Goal: Transaction & Acquisition: Obtain resource

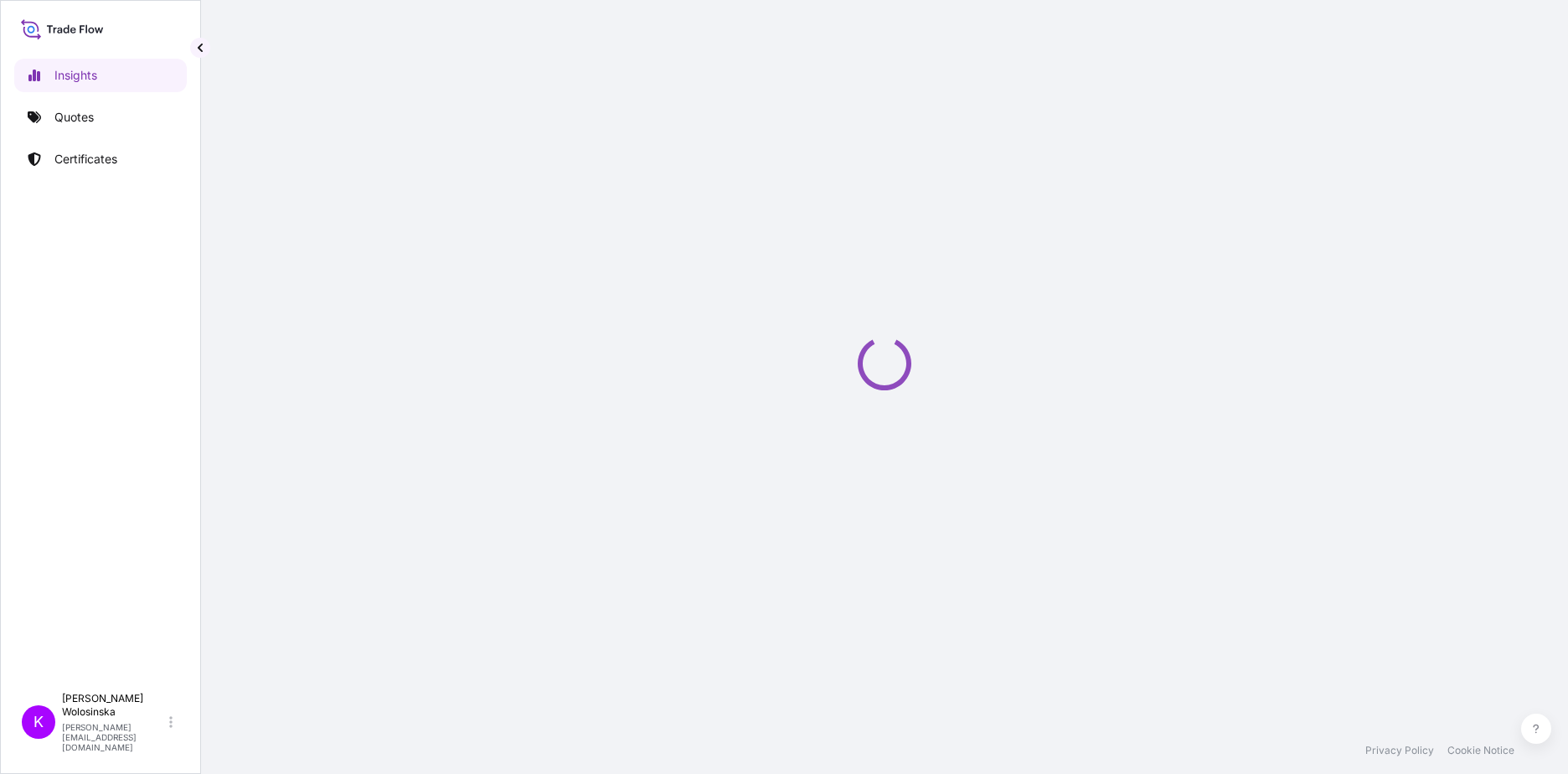
select select "2025"
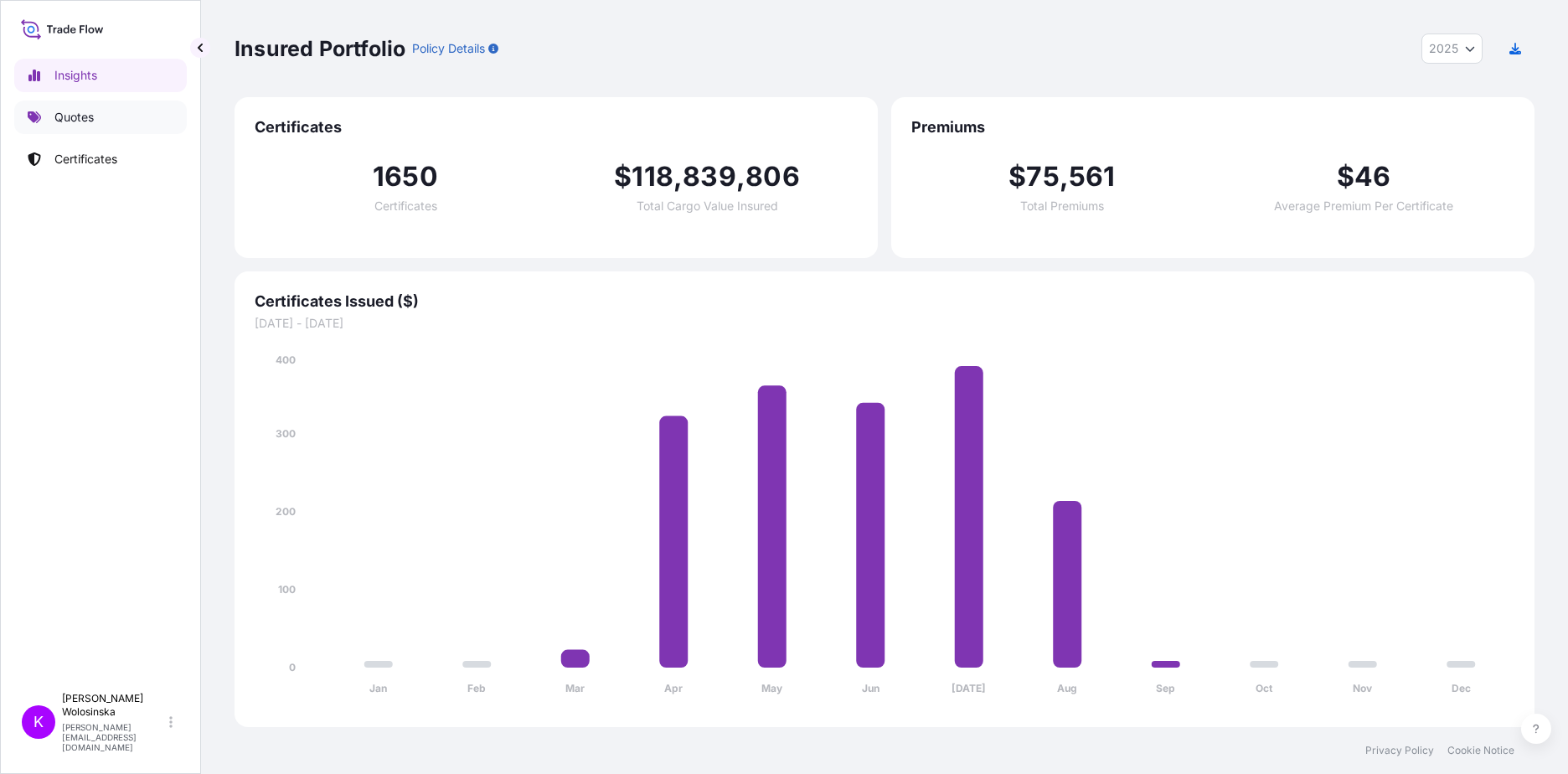
click at [88, 127] on link "Quotes" at bounding box center [101, 117] width 172 height 34
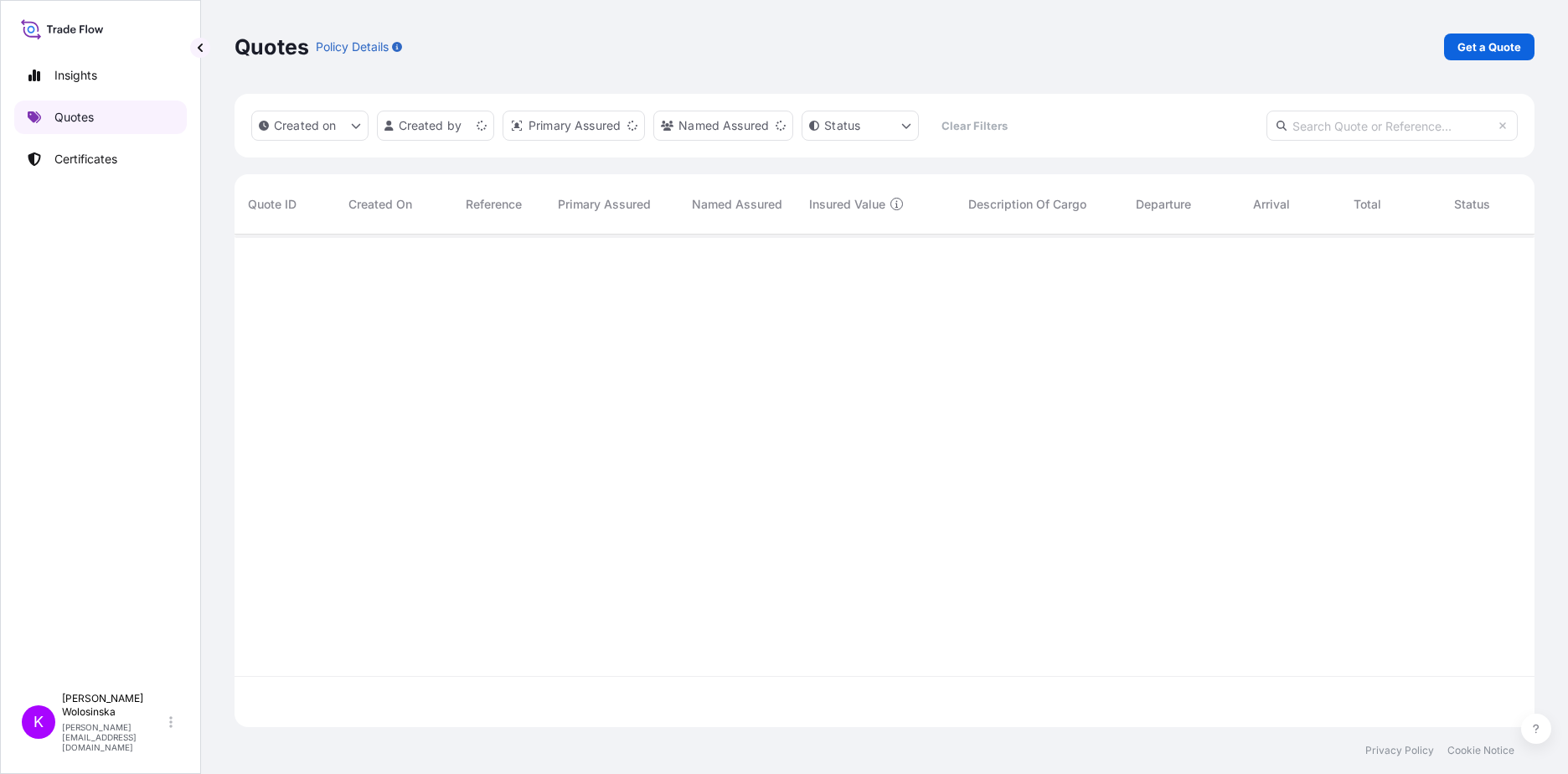
scroll to position [490, 1287]
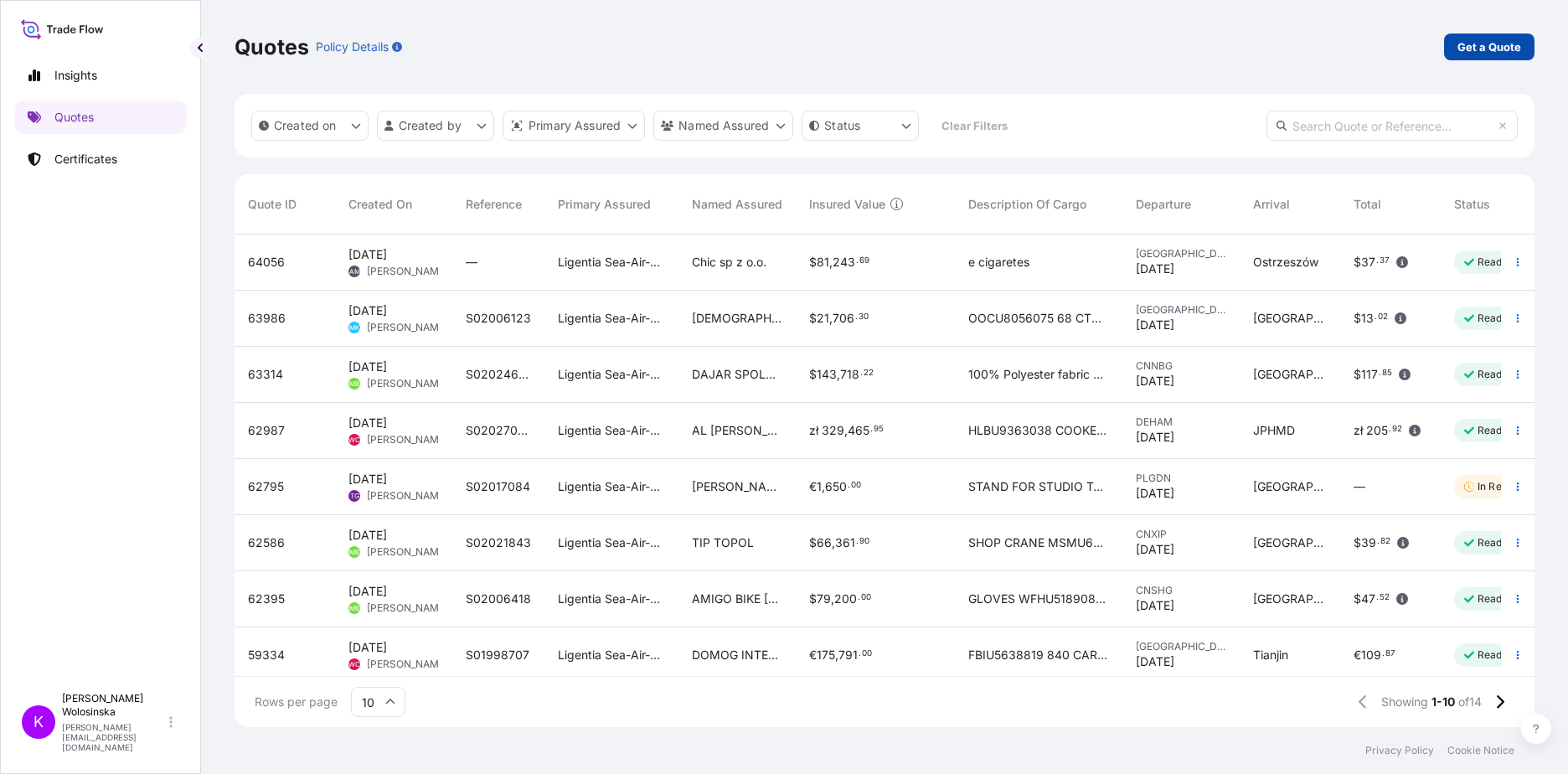
click at [1491, 40] on p "Get a Quote" at bounding box center [1490, 46] width 64 height 16
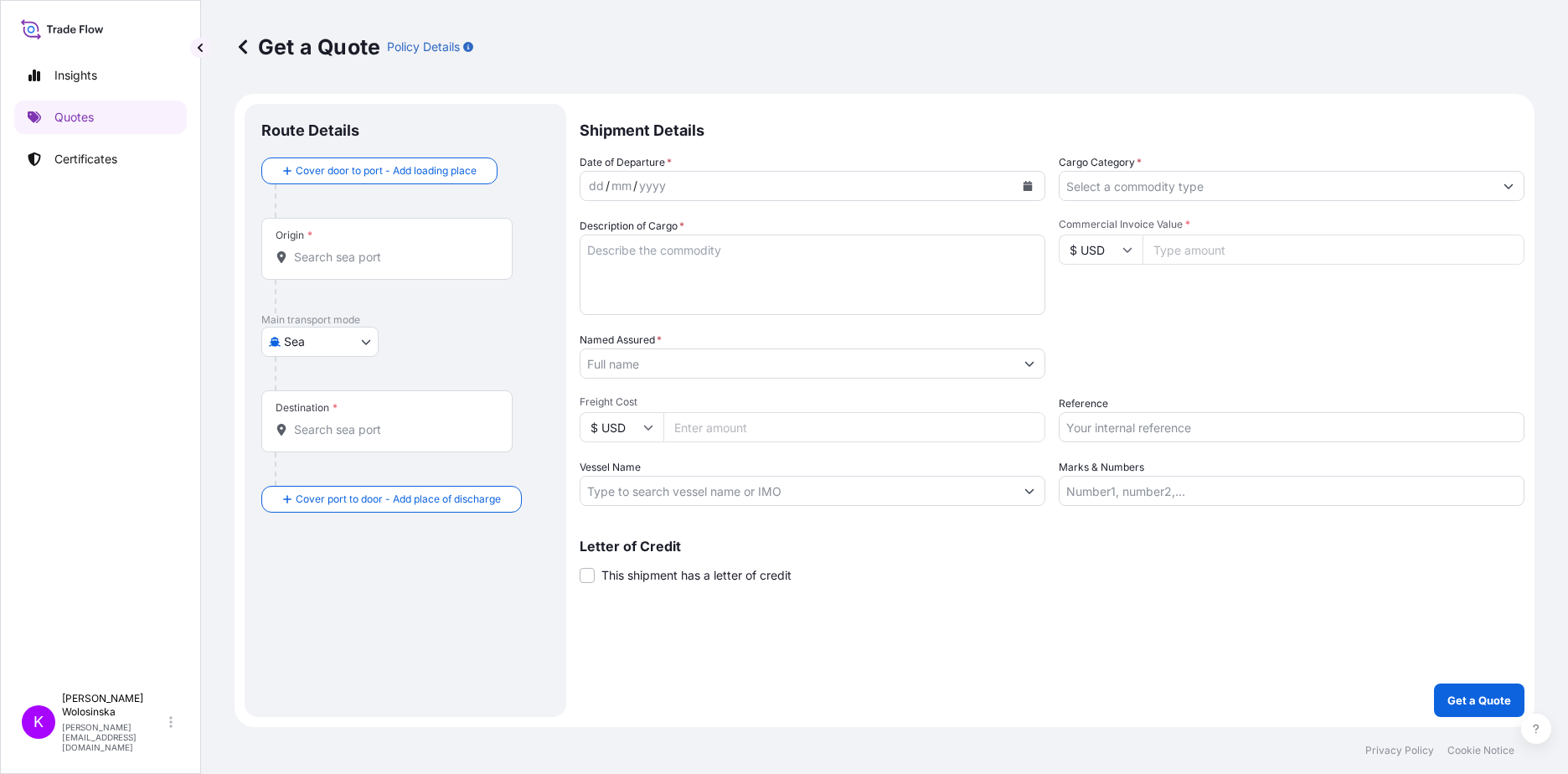
click at [339, 342] on body "Insights Quotes Certificates K [PERSON_NAME] [PERSON_NAME][EMAIL_ADDRESS][DOMAI…" at bounding box center [784, 387] width 1568 height 774
click at [317, 441] on span "Road" at bounding box center [307, 445] width 28 height 16
select select "Road"
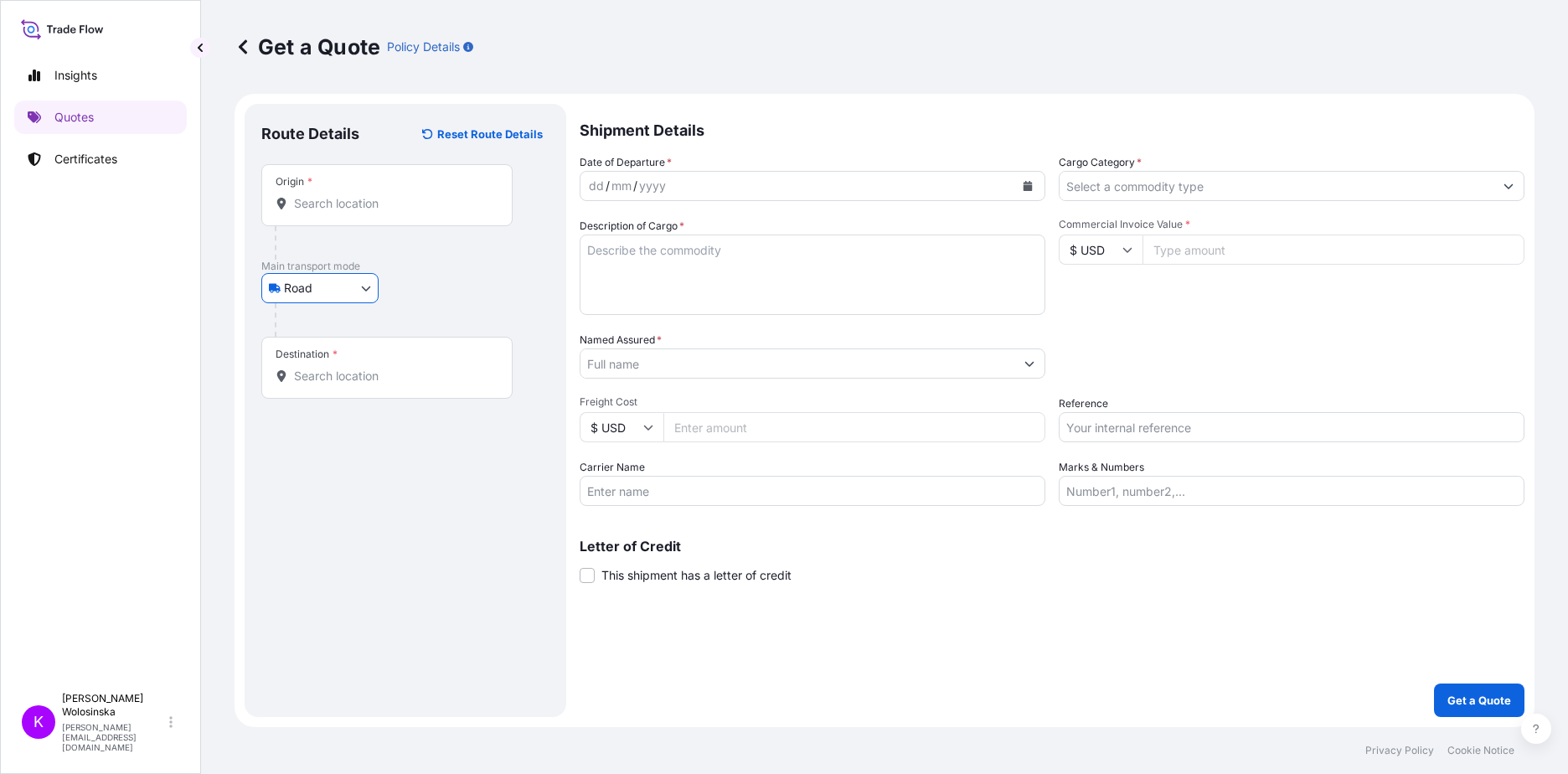
click at [328, 216] on div "Origin *" at bounding box center [387, 195] width 251 height 62
click at [328, 212] on input "Origin *" at bounding box center [393, 203] width 197 height 16
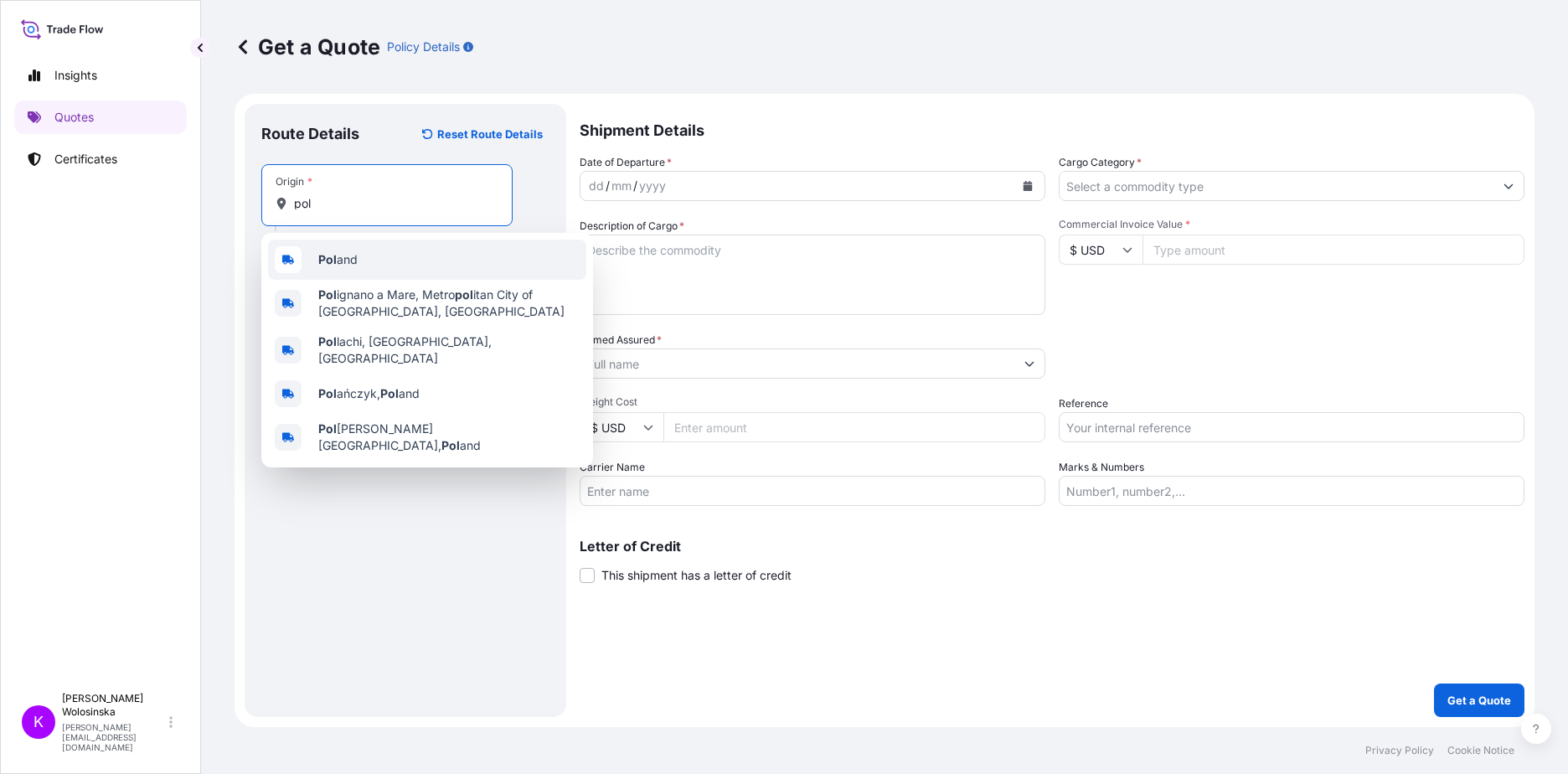
click at [340, 244] on div "Pol and" at bounding box center [427, 260] width 318 height 41
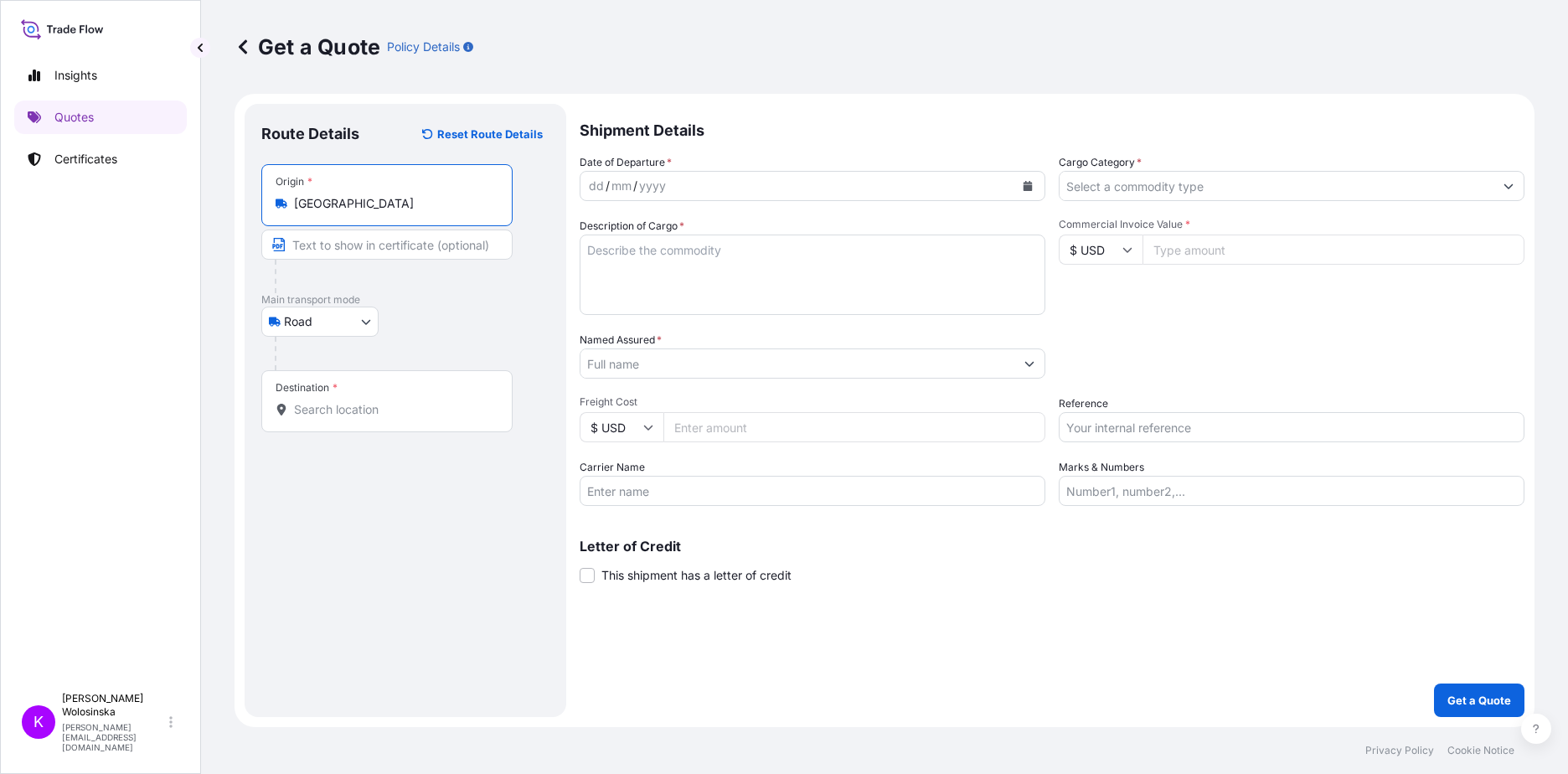
type input "[GEOGRAPHIC_DATA]"
click at [315, 411] on input "Destination *" at bounding box center [393, 409] width 197 height 16
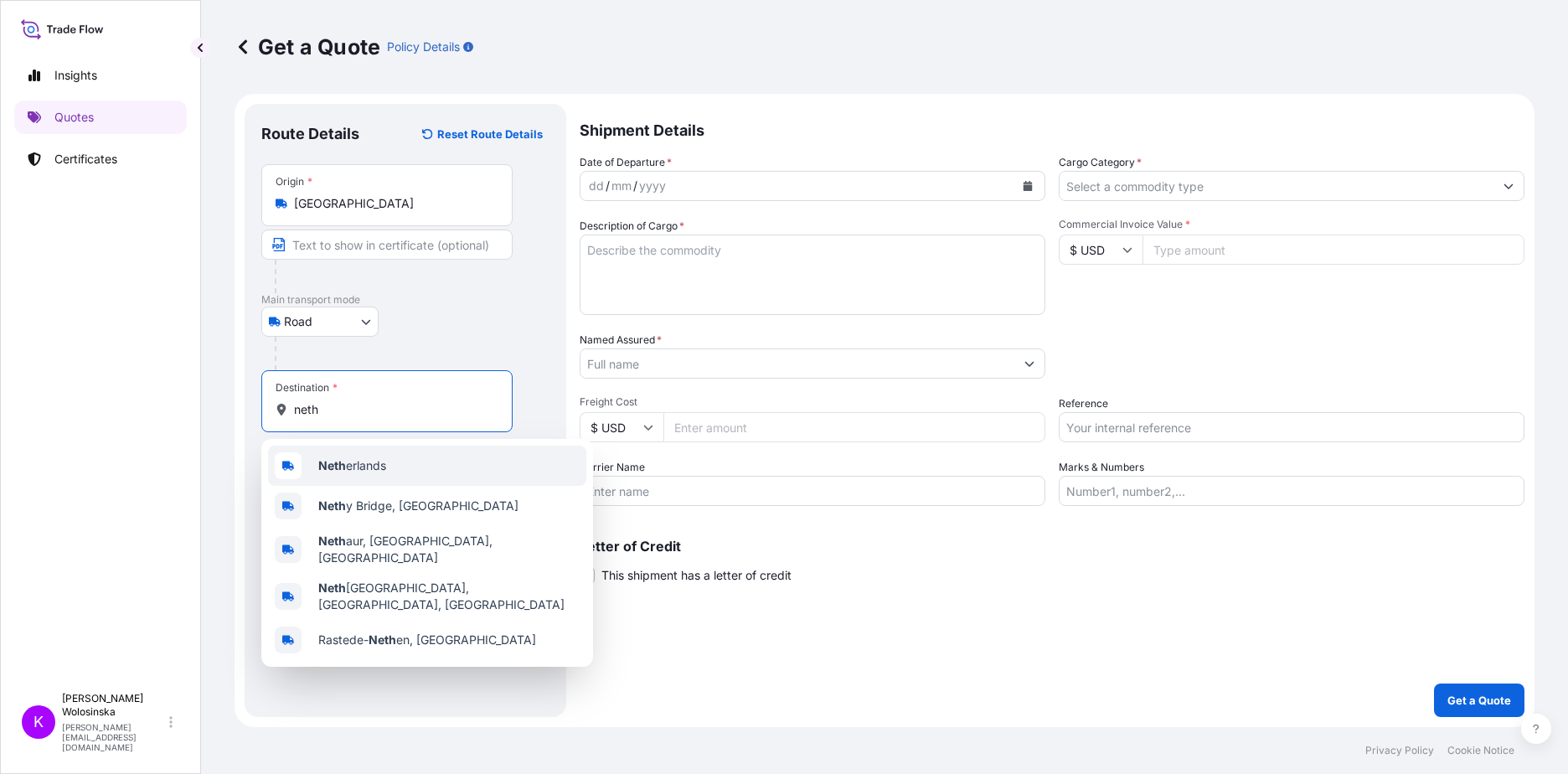
click at [408, 459] on div "Neth erlands" at bounding box center [427, 466] width 318 height 41
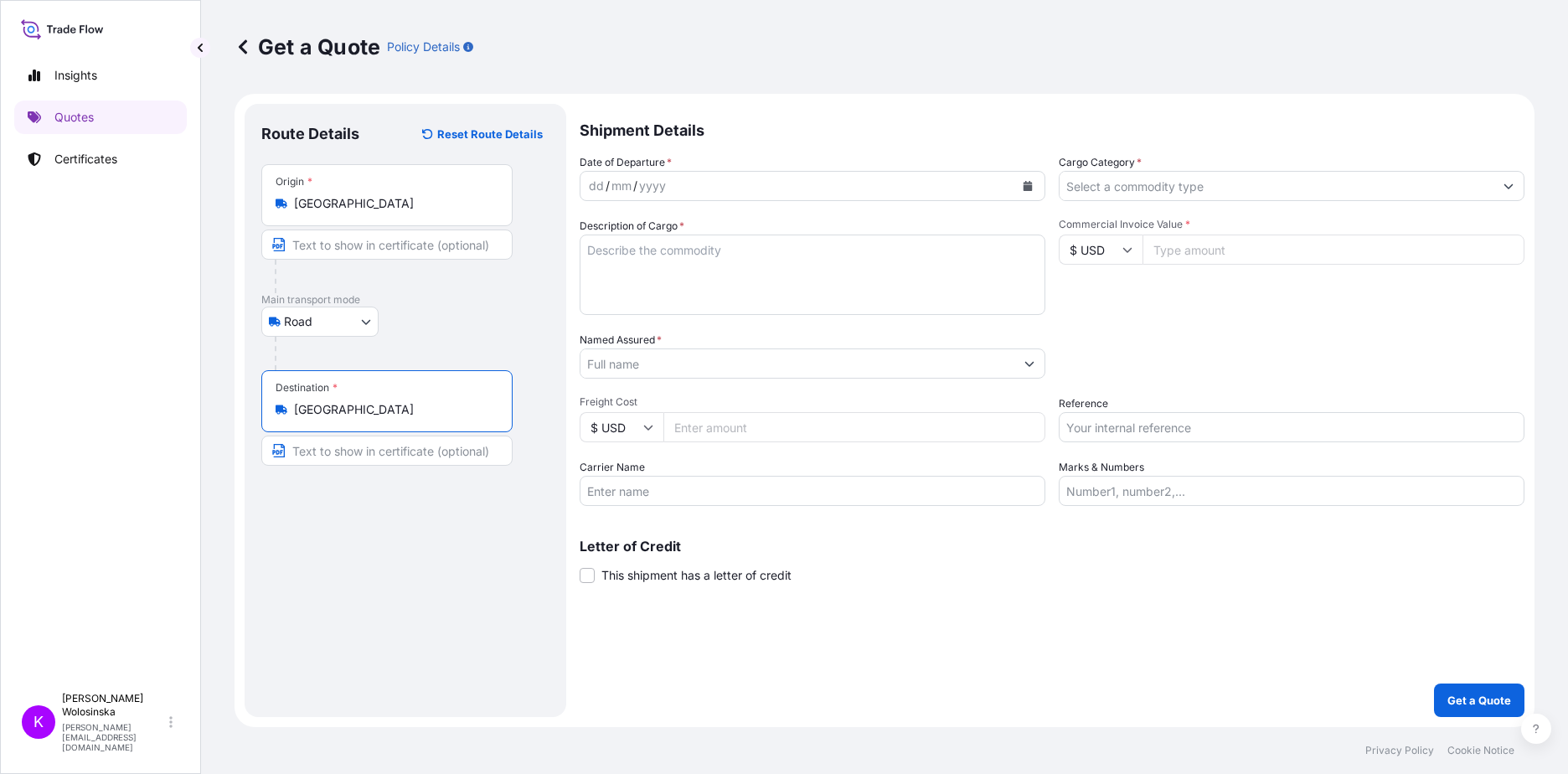
type input "[GEOGRAPHIC_DATA]"
click at [1026, 186] on icon "Calendar" at bounding box center [1028, 186] width 10 height 10
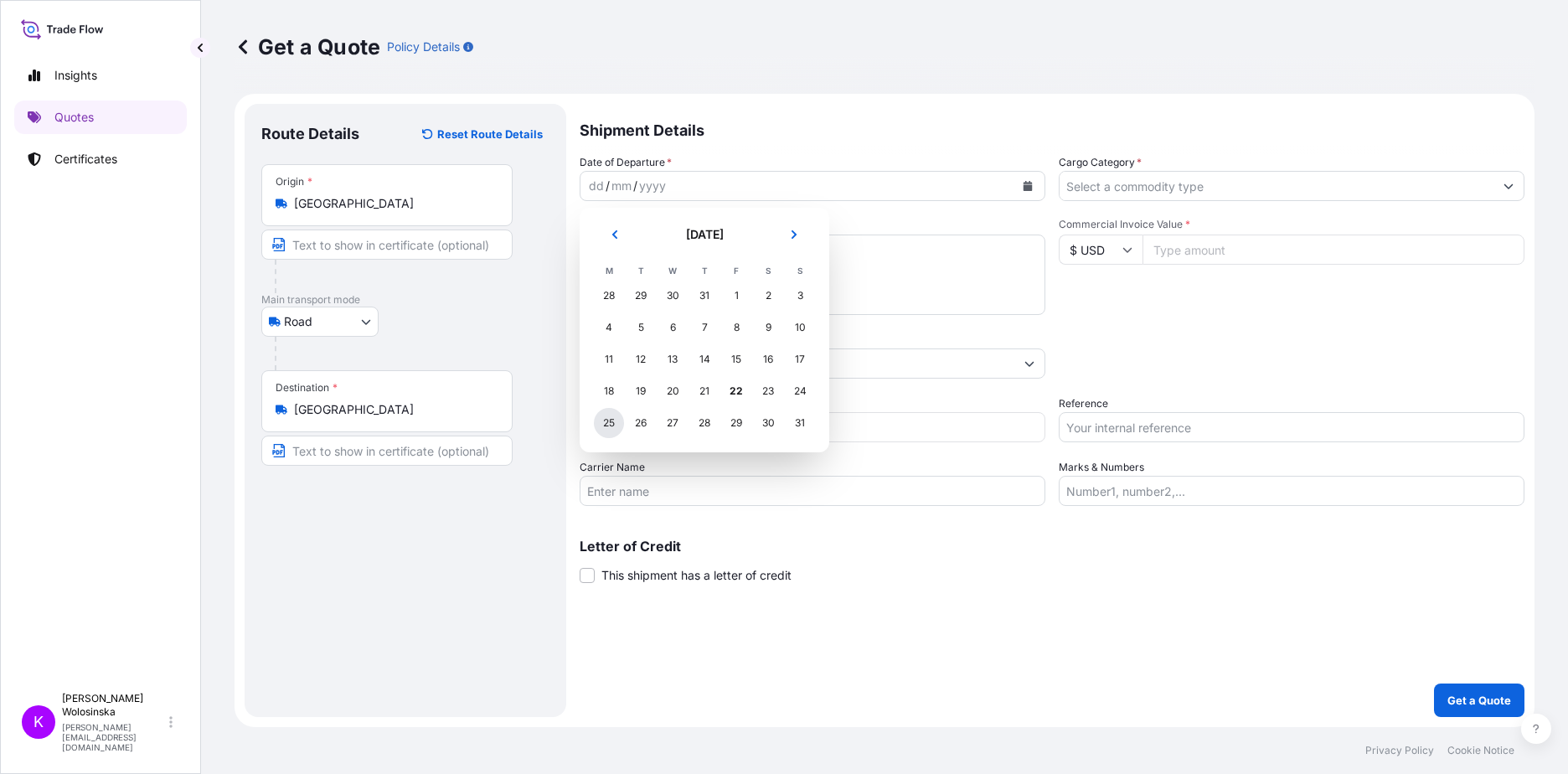
click at [616, 429] on div "25" at bounding box center [608, 423] width 30 height 30
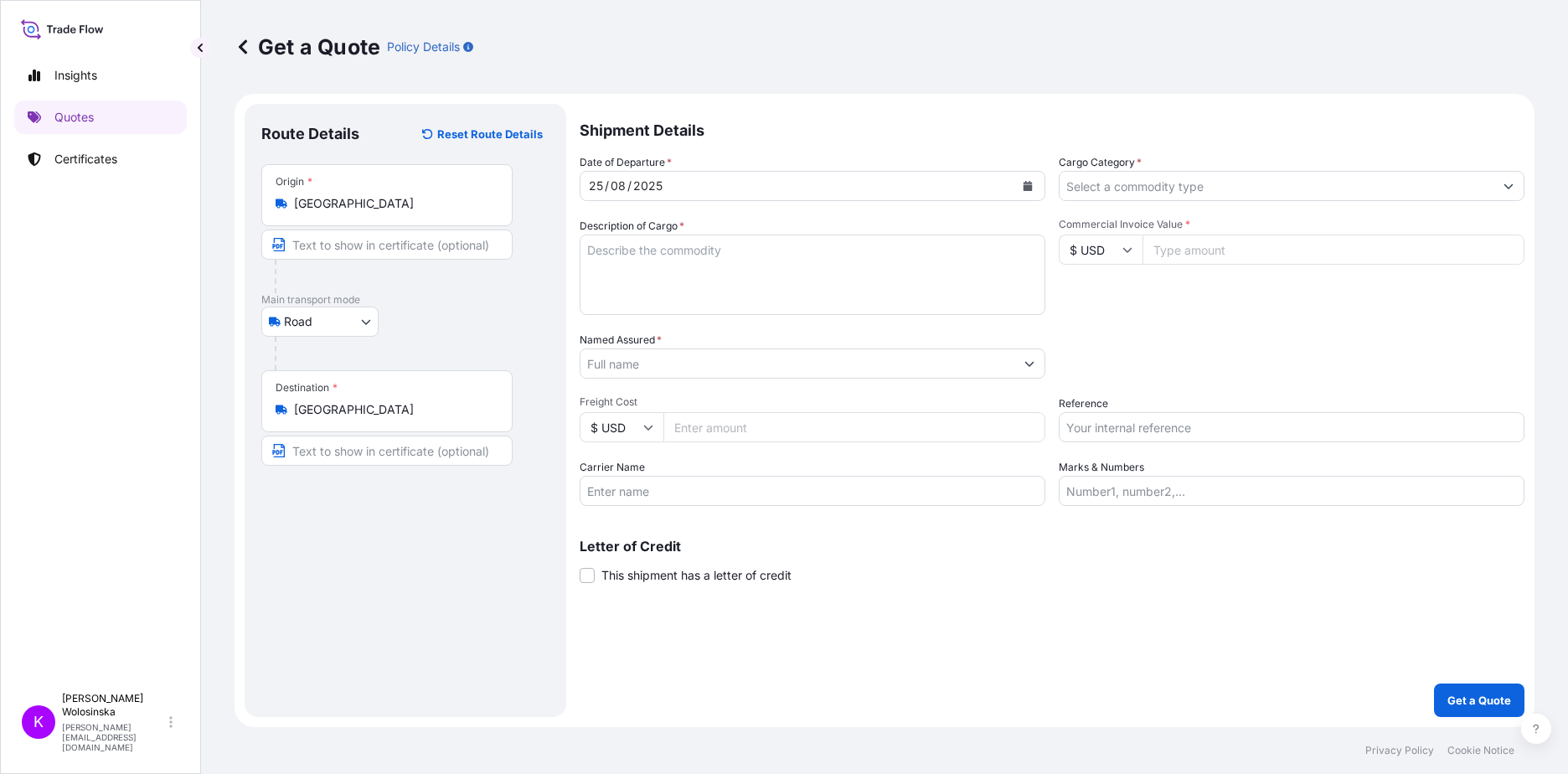
click at [1109, 420] on input "Reference" at bounding box center [1291, 427] width 465 height 30
paste input "TOX2508000543"
type input "TOX2508000543"
click at [1165, 196] on input "Cargo Category *" at bounding box center [1276, 186] width 434 height 30
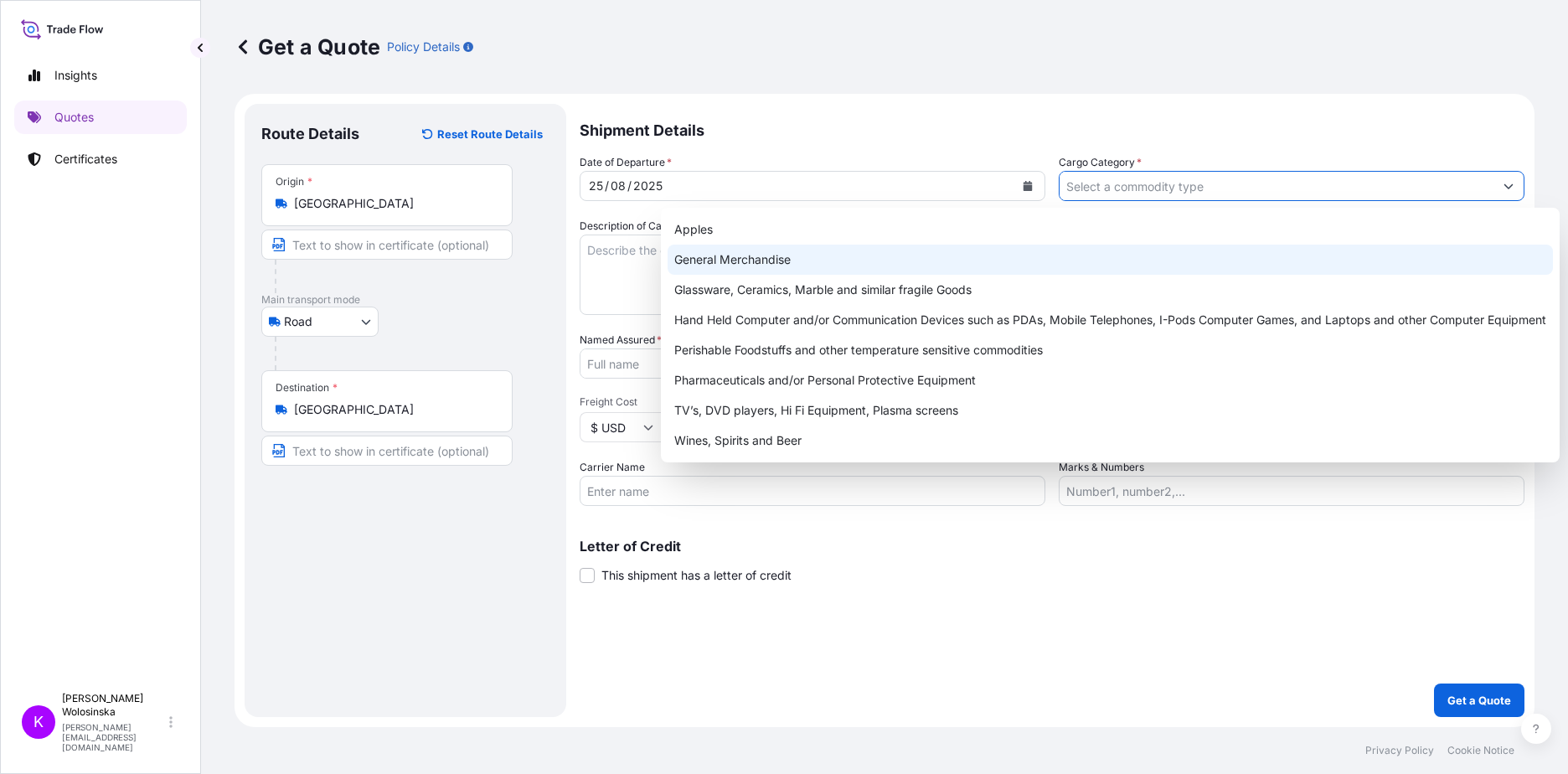
click at [1164, 253] on div "General Merchandise" at bounding box center [1109, 259] width 885 height 30
type input "General Merchandise"
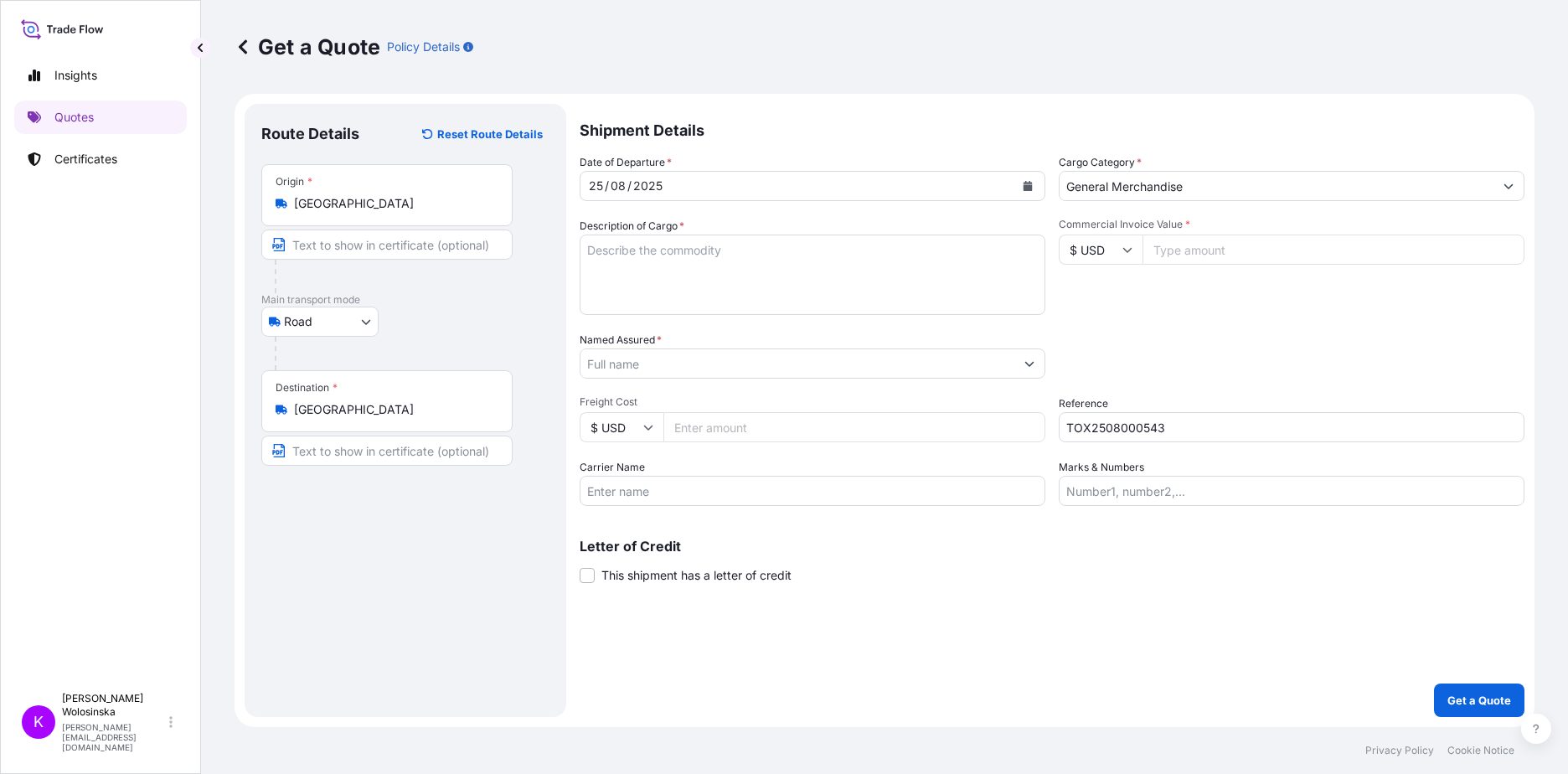
click at [643, 275] on textarea "Description of Cargo *" at bounding box center [812, 274] width 465 height 80
paste textarea "Protein powder"
type textarea "Protein powder"
click at [884, 371] on input "Named Assured *" at bounding box center [797, 363] width 434 height 30
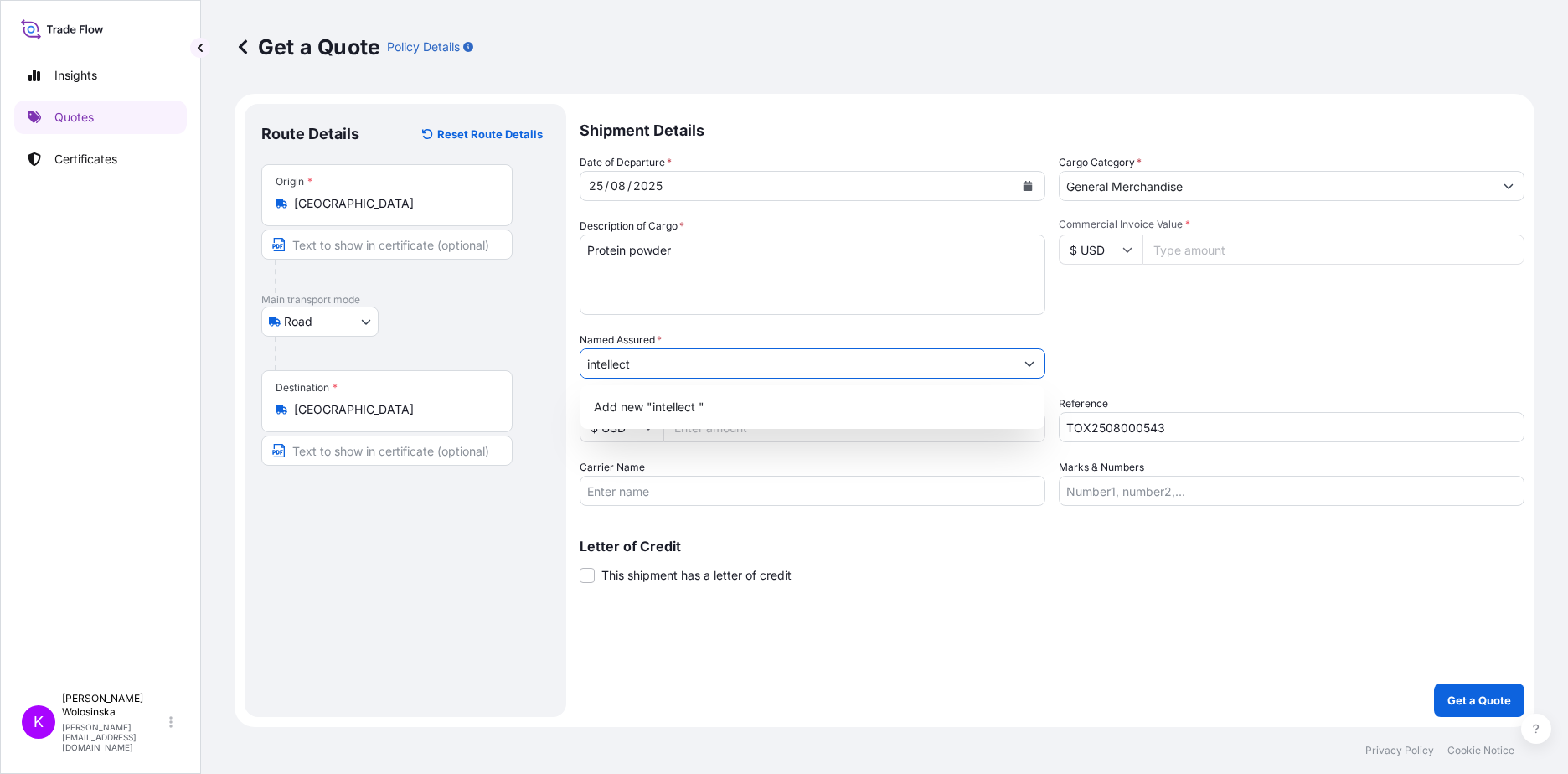
drag, startPoint x: 662, startPoint y: 363, endPoint x: 583, endPoint y: 363, distance: 79.0
click at [583, 363] on input "intellect" at bounding box center [797, 363] width 434 height 30
paste input ""INTELLECT MANAGEMENT" SPÓŁKA Z OGRANICZONĄ ODPOWIEDZIALNOŚCIĄ"
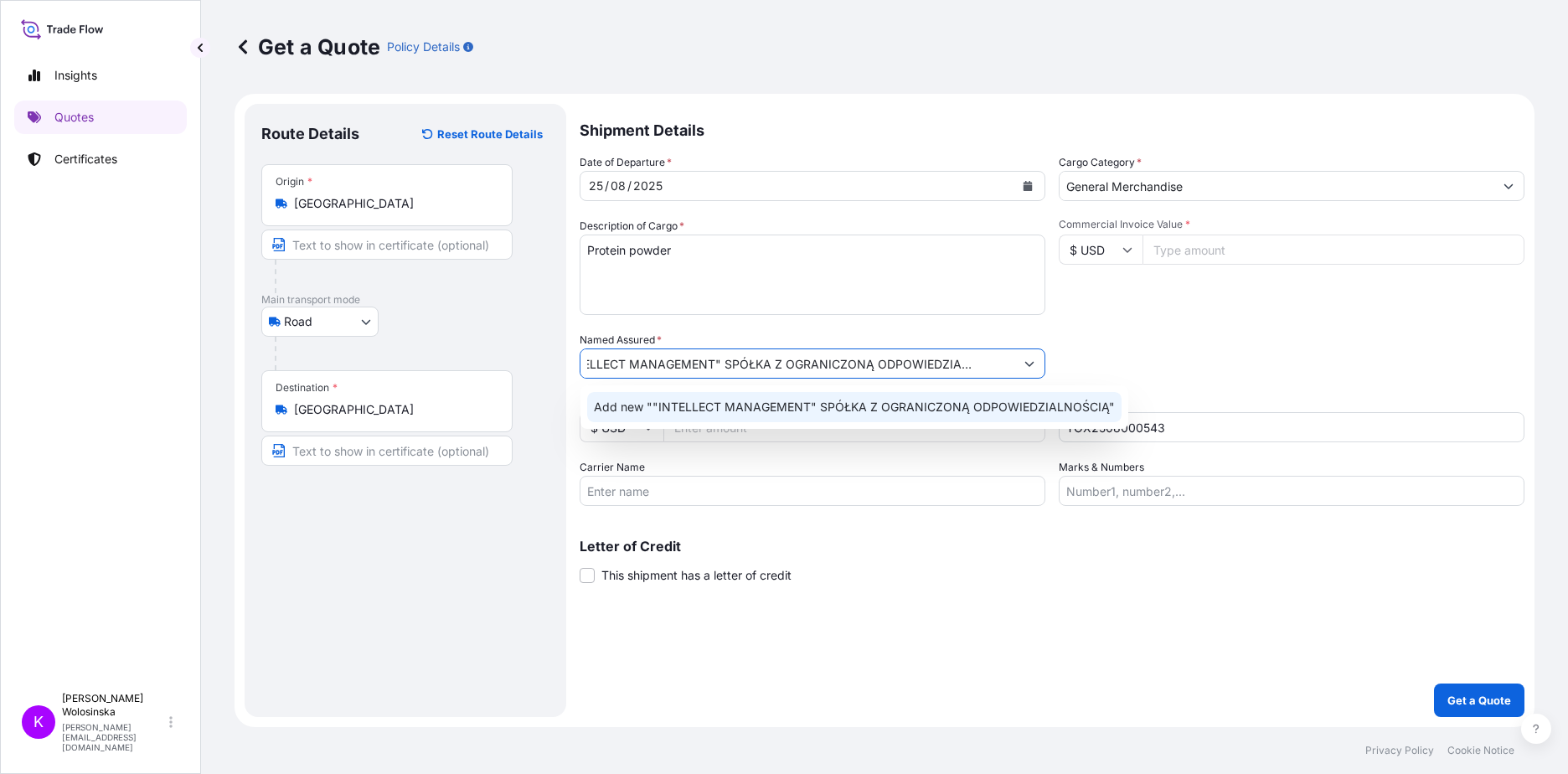
click at [732, 406] on span "Add new ""INTELLECT MANAGEMENT" SPÓŁKA Z OGRANICZONĄ ODPOWIEDZIALNOŚCIĄ"" at bounding box center [854, 406] width 521 height 16
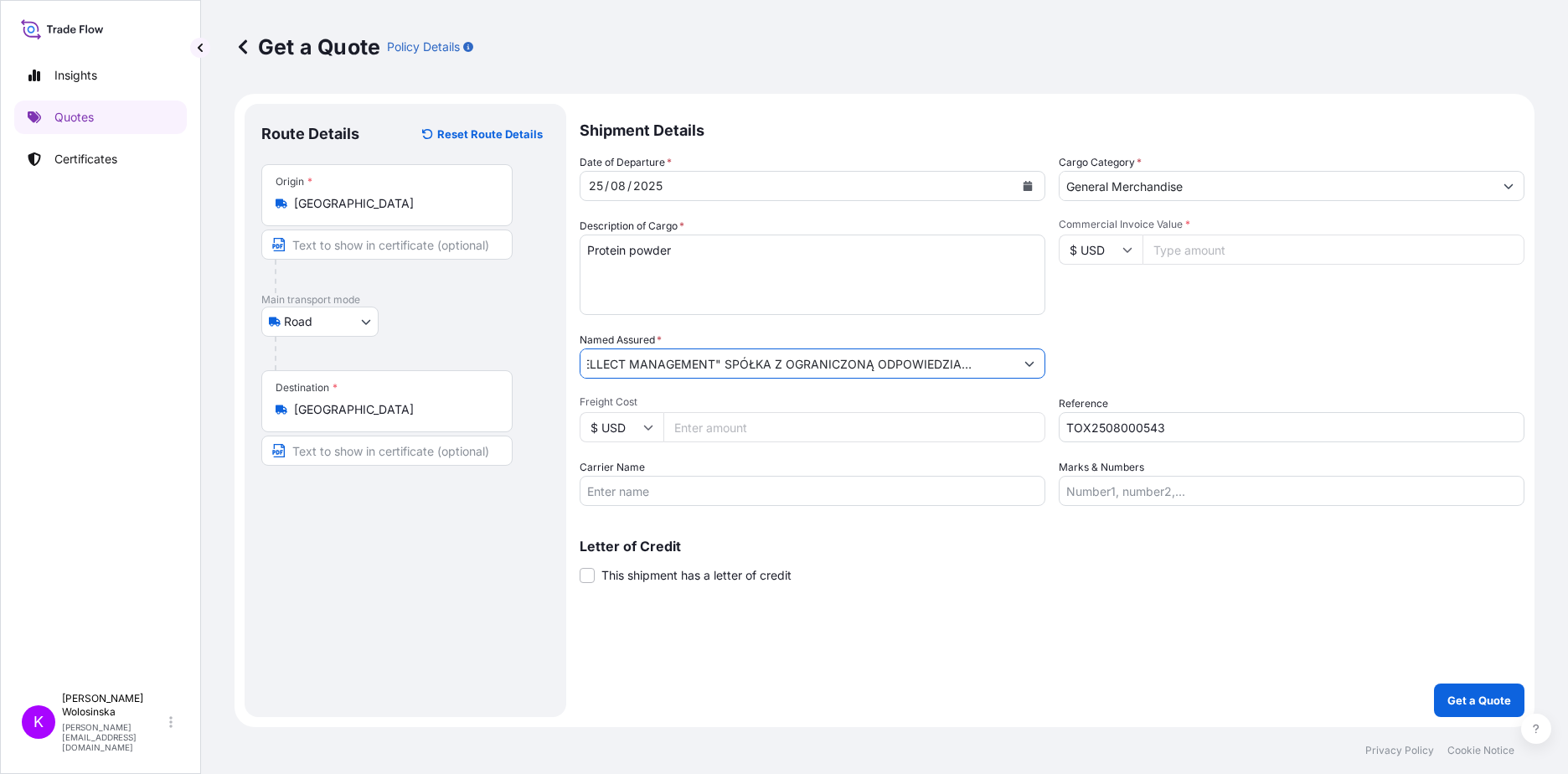
type input ""INTELLECT MANAGEMENT" SPÓŁKA Z OGRANICZONĄ ODPOWIEDZIALNOŚCIĄ"
click at [1097, 249] on input "$ USD" at bounding box center [1101, 249] width 84 height 30
click at [1084, 385] on div "zł PLN" at bounding box center [1101, 369] width 71 height 32
type input "zł PLN"
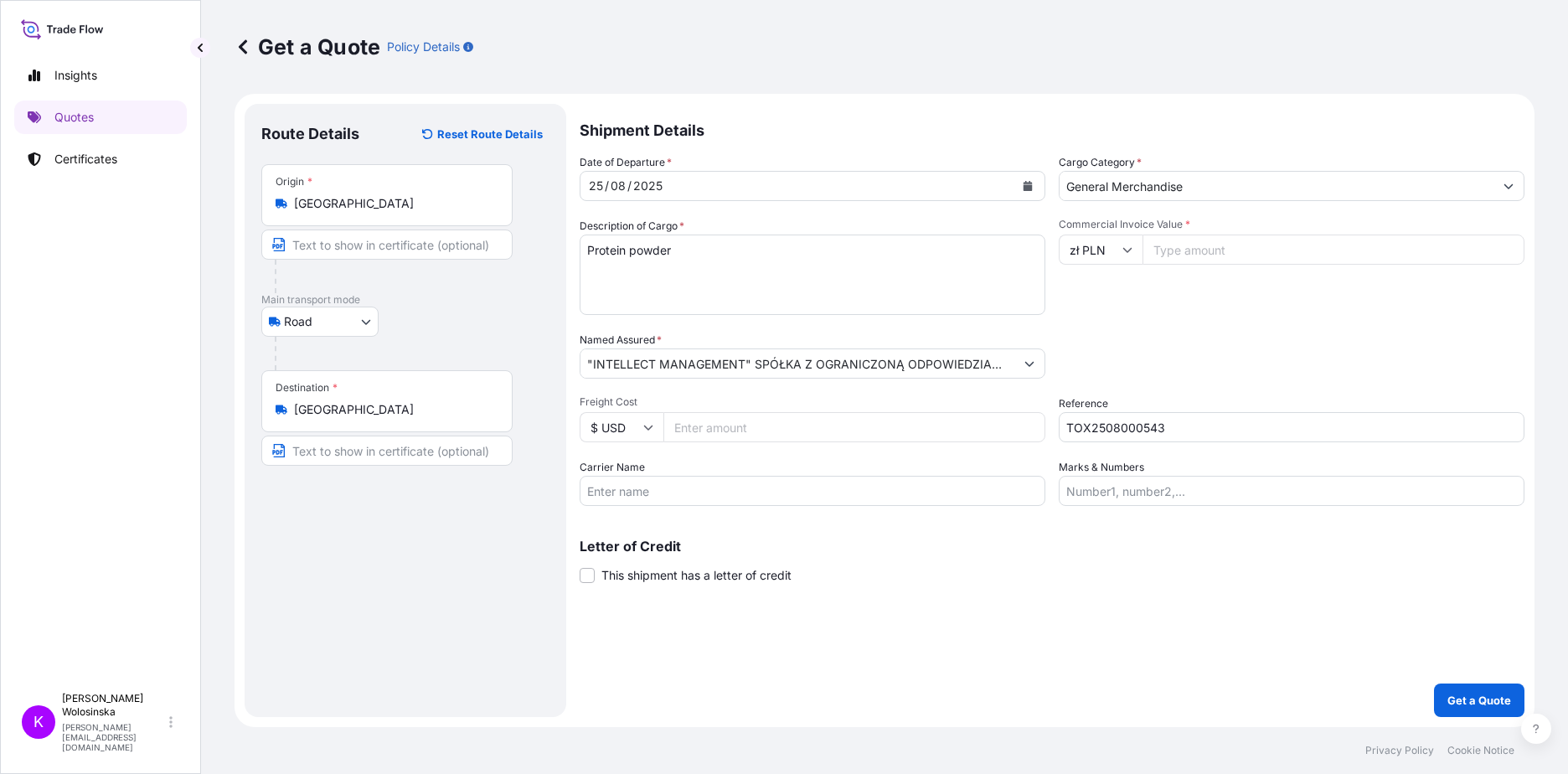
click at [1184, 259] on input "Commercial Invoice Value *" at bounding box center [1333, 249] width 382 height 30
type input "1000000"
click at [1188, 429] on input "TOX2508000543" at bounding box center [1291, 427] width 465 height 30
click at [1186, 318] on div "Date of Departure * [DATE] Cargo Category * General Merchandise Description of …" at bounding box center [1051, 330] width 945 height 352
click at [1460, 700] on p "Get a Quote" at bounding box center [1479, 700] width 64 height 16
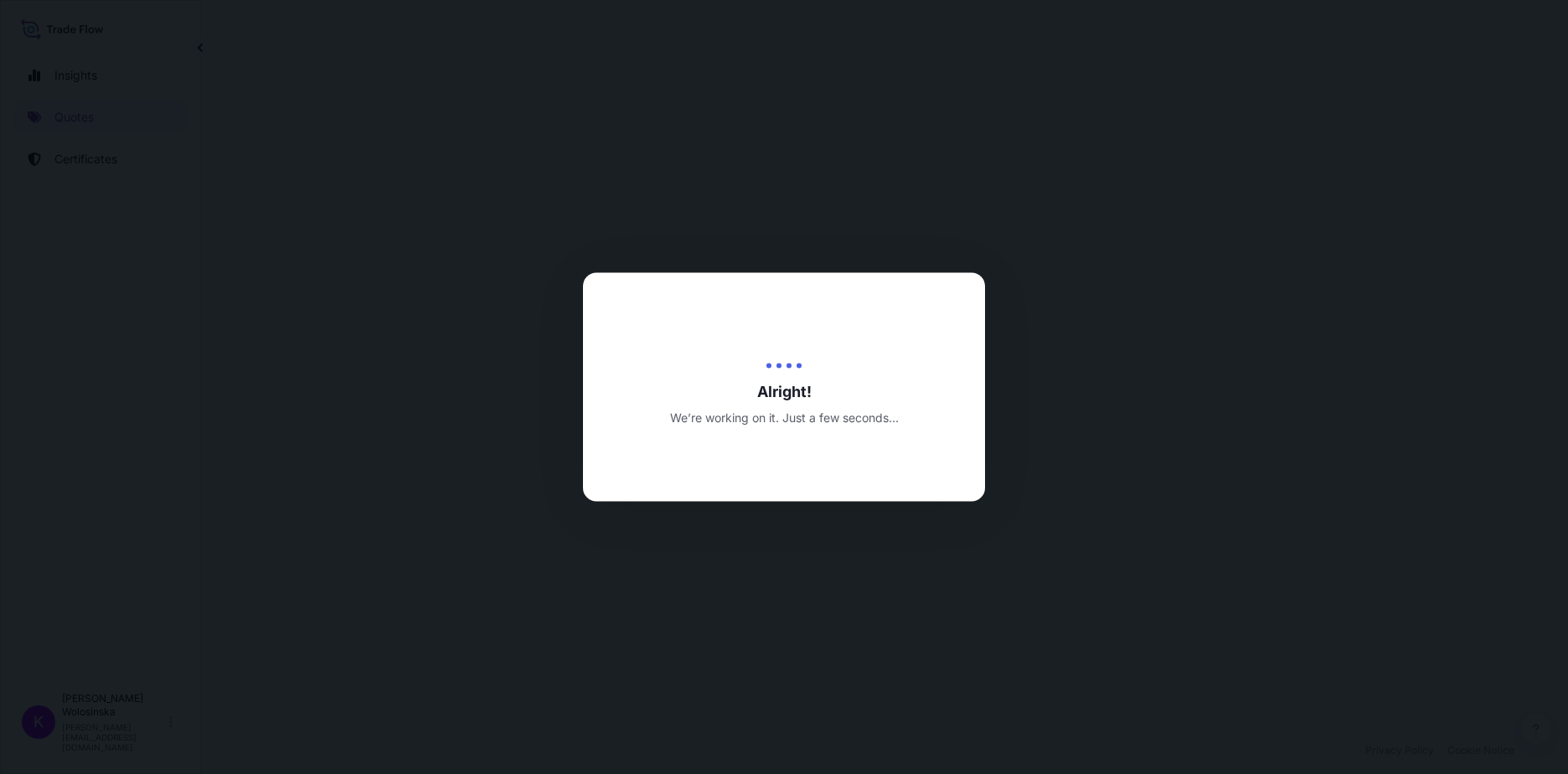
select select "Road"
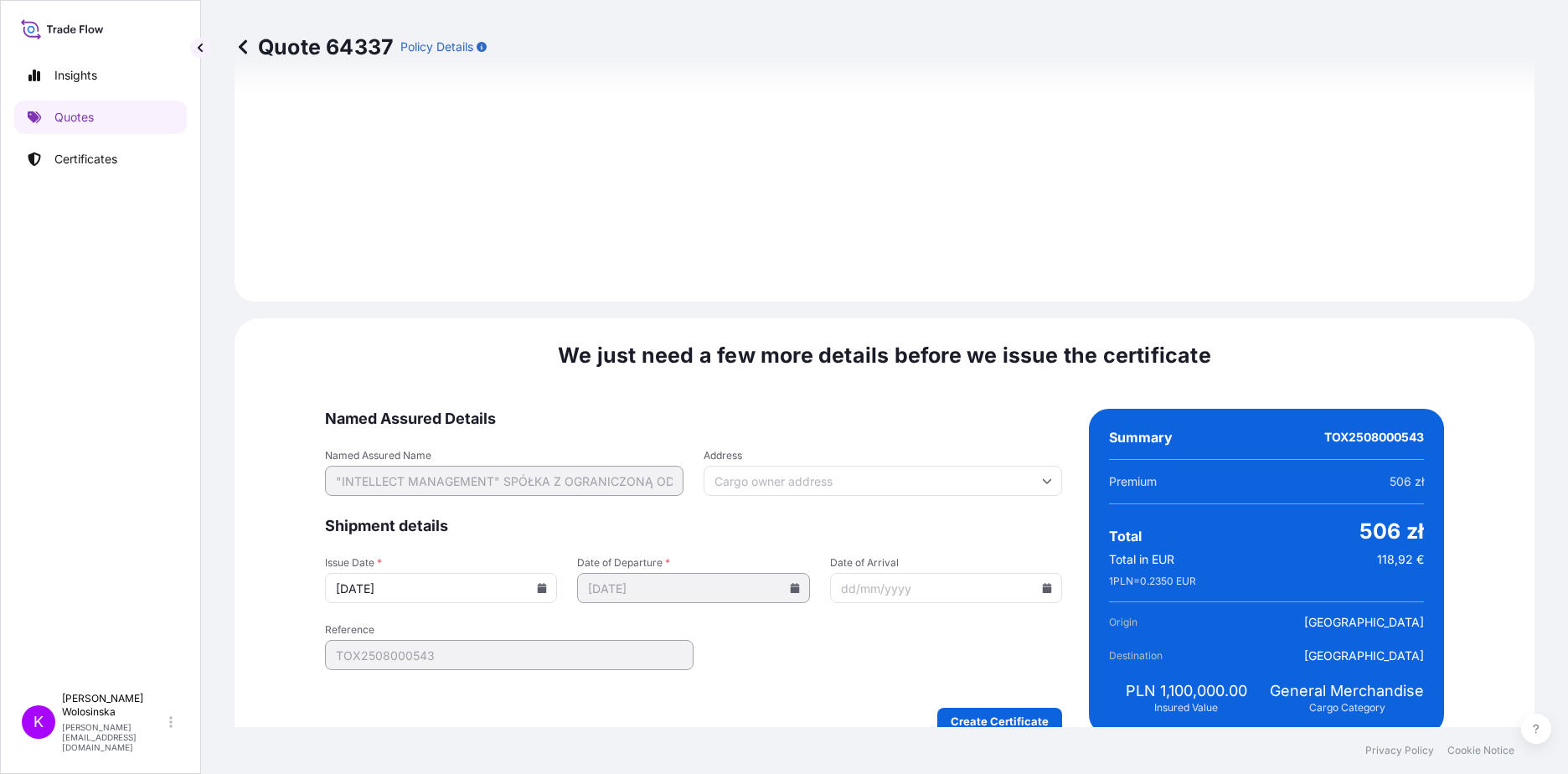
scroll to position [1783, 0]
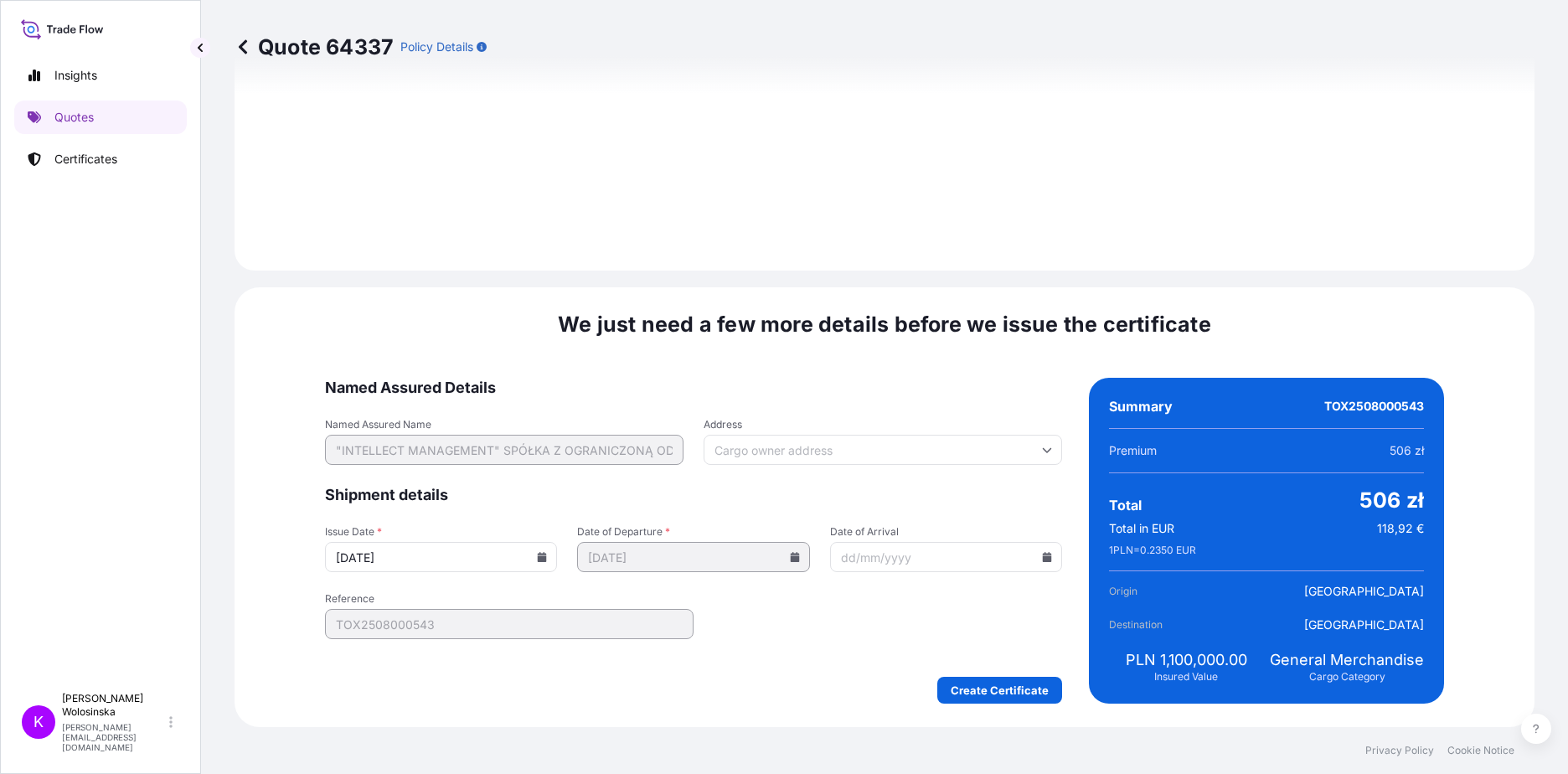
click at [766, 447] on input "Address" at bounding box center [882, 449] width 359 height 30
paste input "ul. [STREET_ADDRESS]"
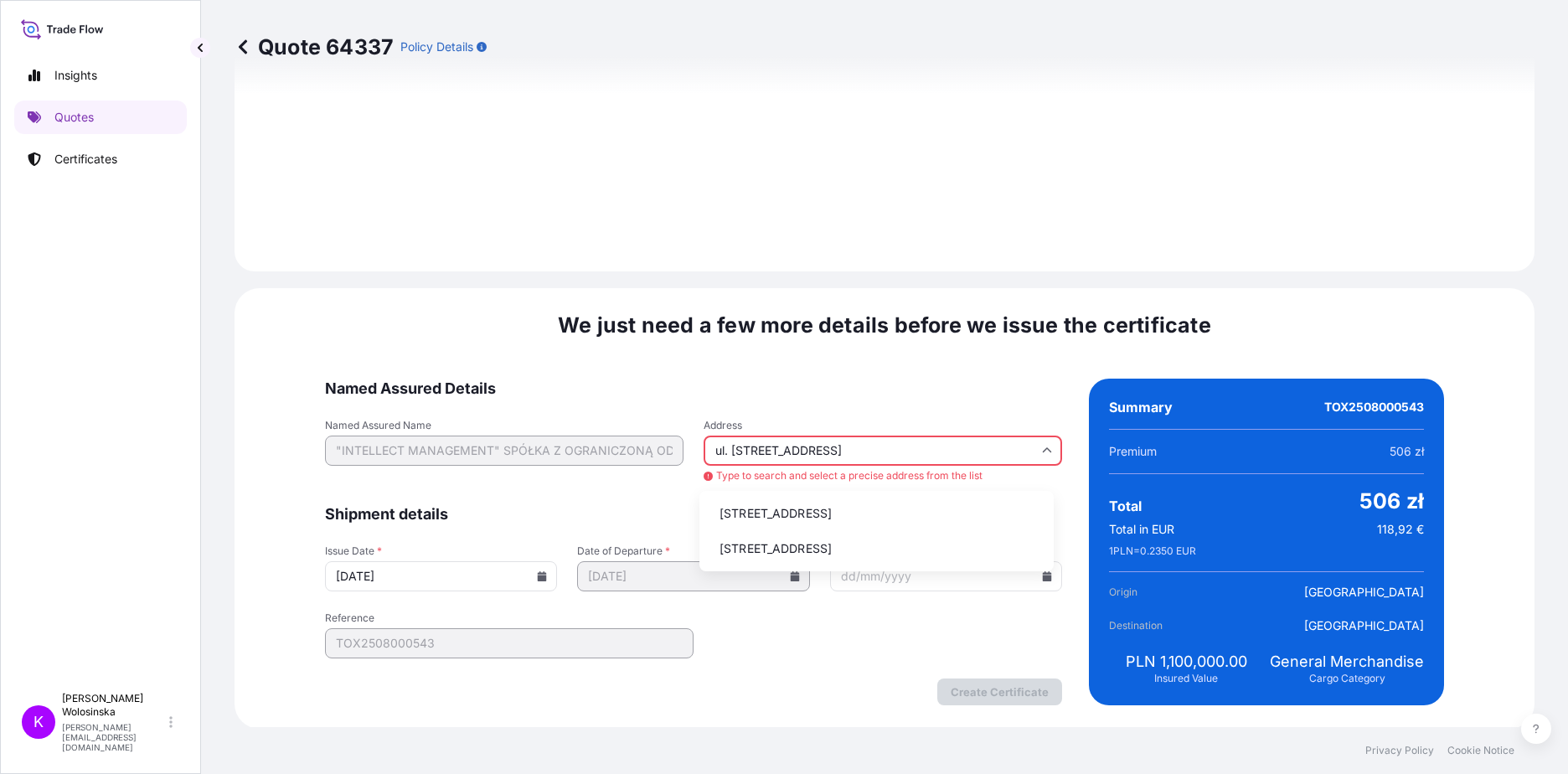
click at [922, 506] on li "[STREET_ADDRESS]" at bounding box center [876, 513] width 340 height 32
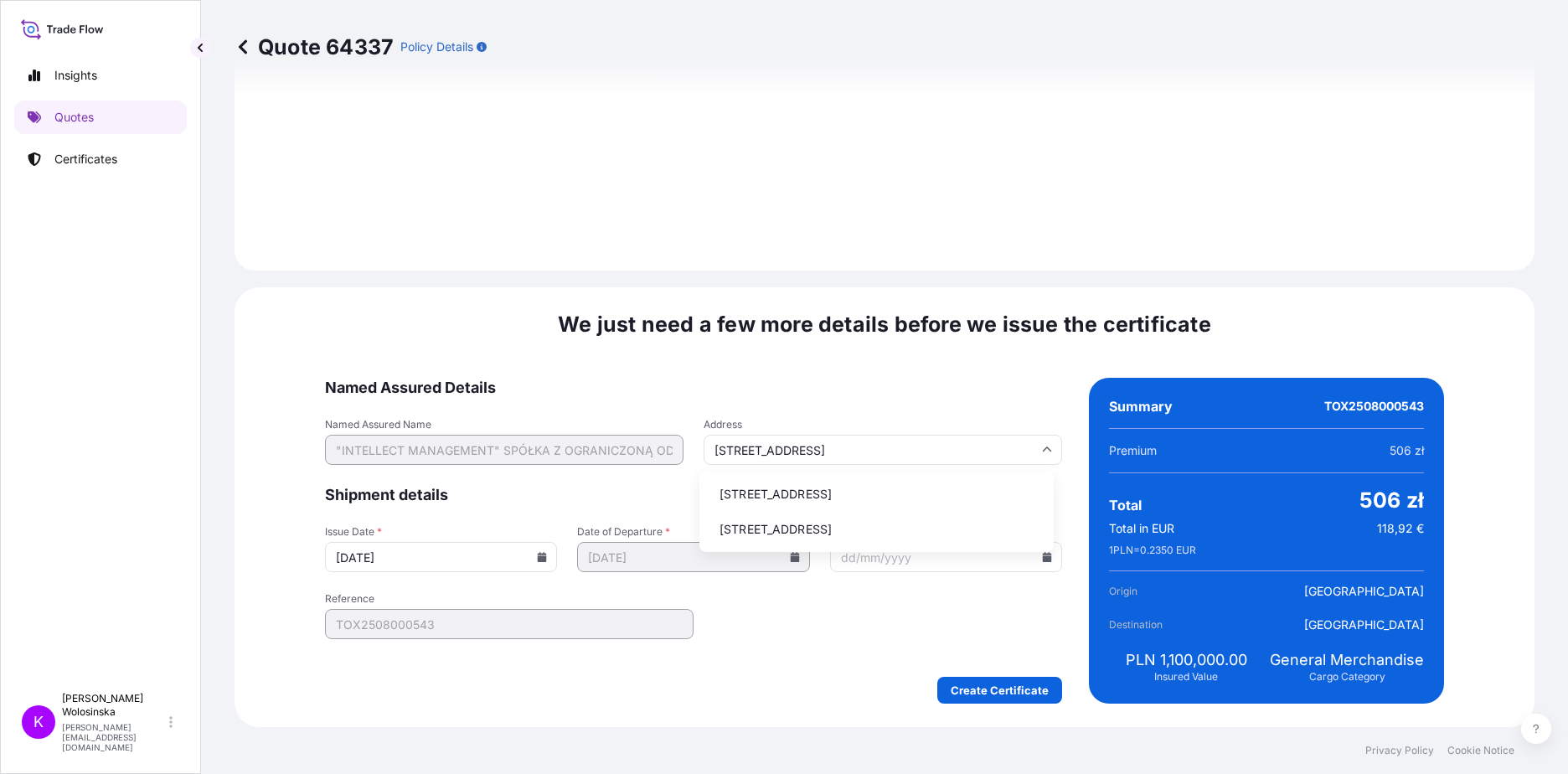
click at [763, 444] on input "[STREET_ADDRESS]" at bounding box center [882, 449] width 359 height 30
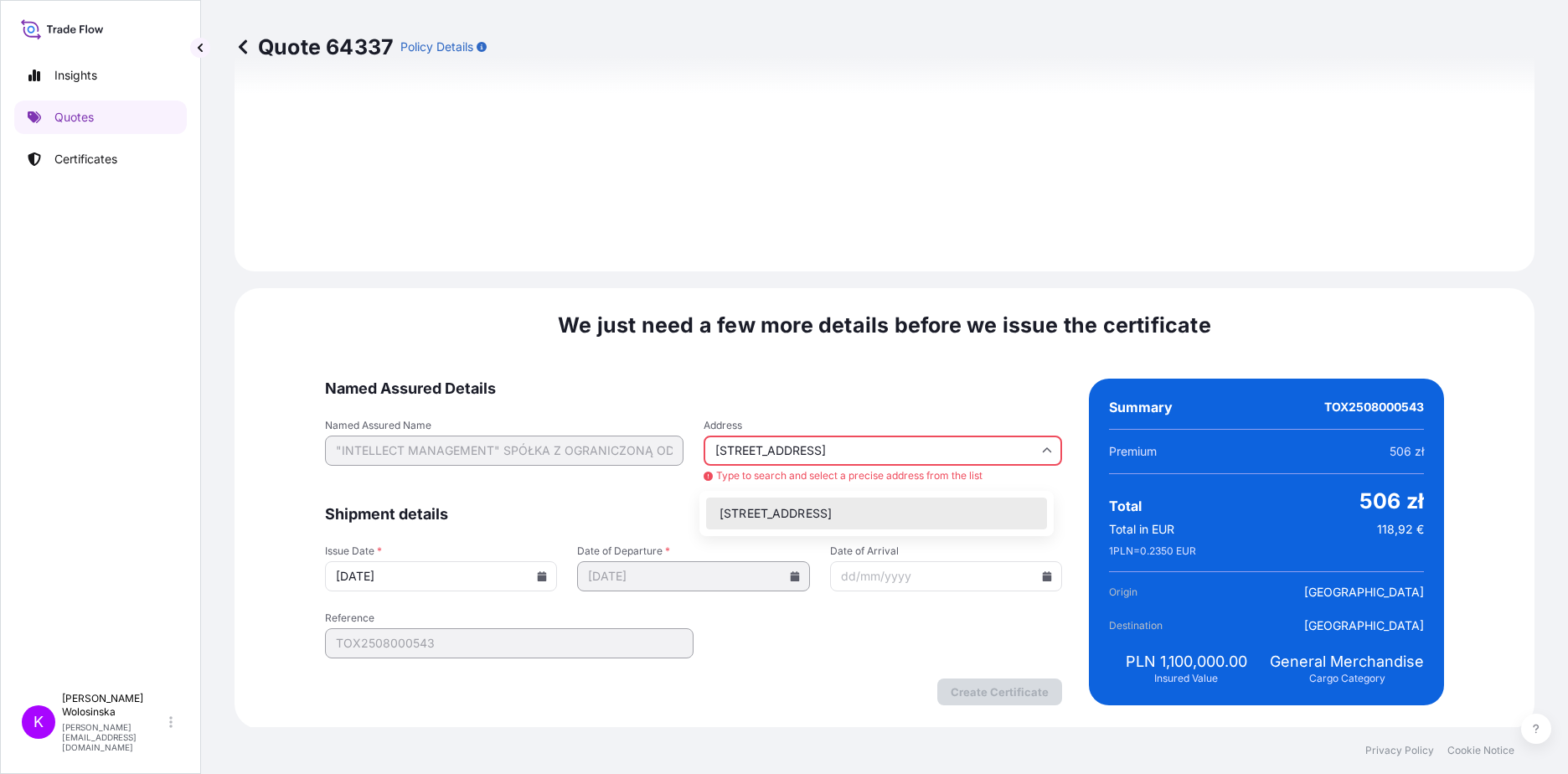
click at [873, 416] on form "Named Assured Details Named Assured Name "INTELLECT MANAGEMENT" SPÓŁKA Z OGRANI…" at bounding box center [694, 542] width 737 height 327
click at [877, 440] on input "[STREET_ADDRESS]" at bounding box center [882, 450] width 359 height 30
click at [789, 450] on input "[STREET_ADDRESS]" at bounding box center [882, 450] width 359 height 30
click at [974, 510] on li "[STREET_ADDRESS]" at bounding box center [876, 513] width 340 height 32
type input "[STREET_ADDRESS]"
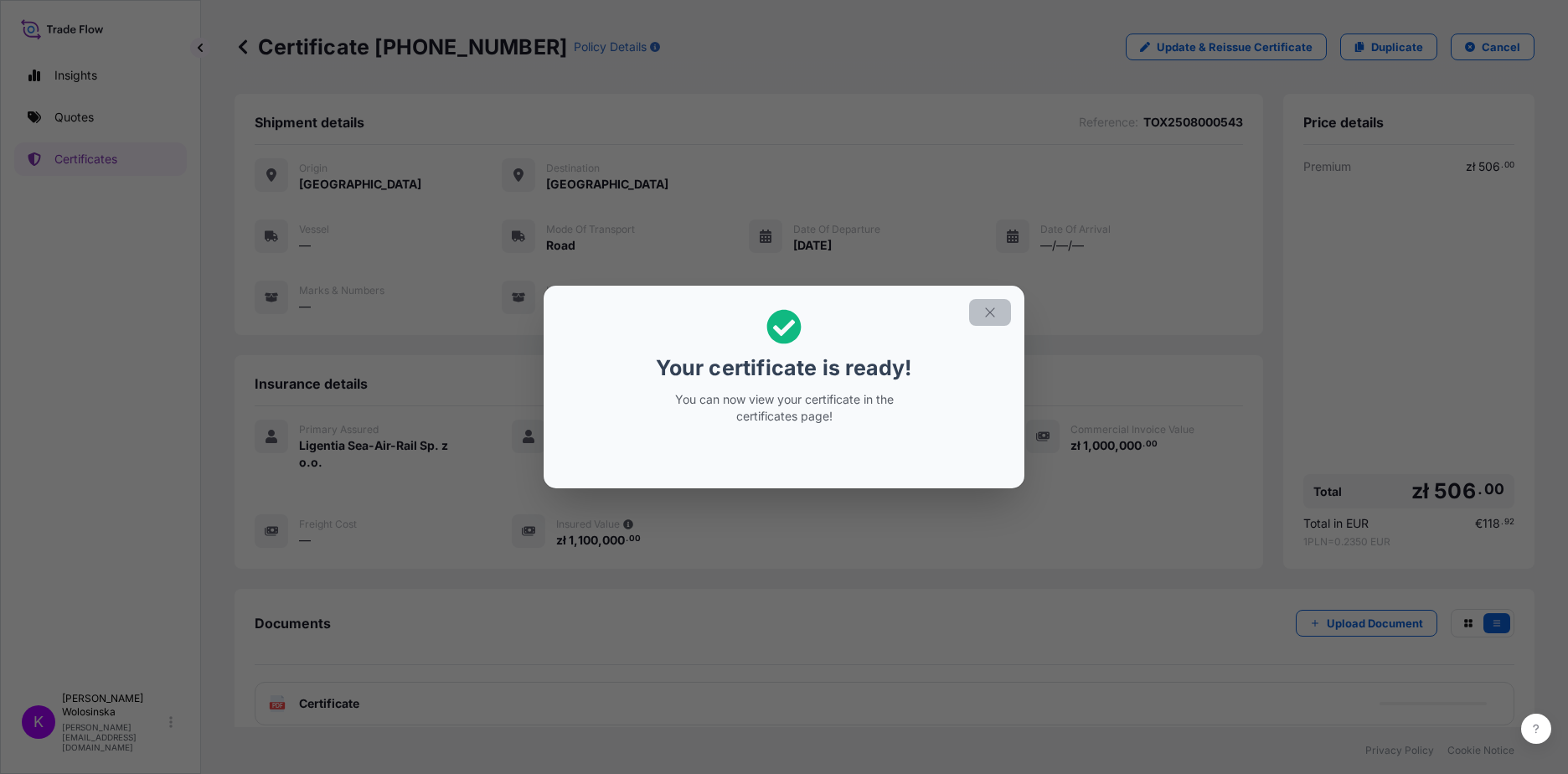
click at [993, 315] on icon "button" at bounding box center [990, 313] width 10 height 10
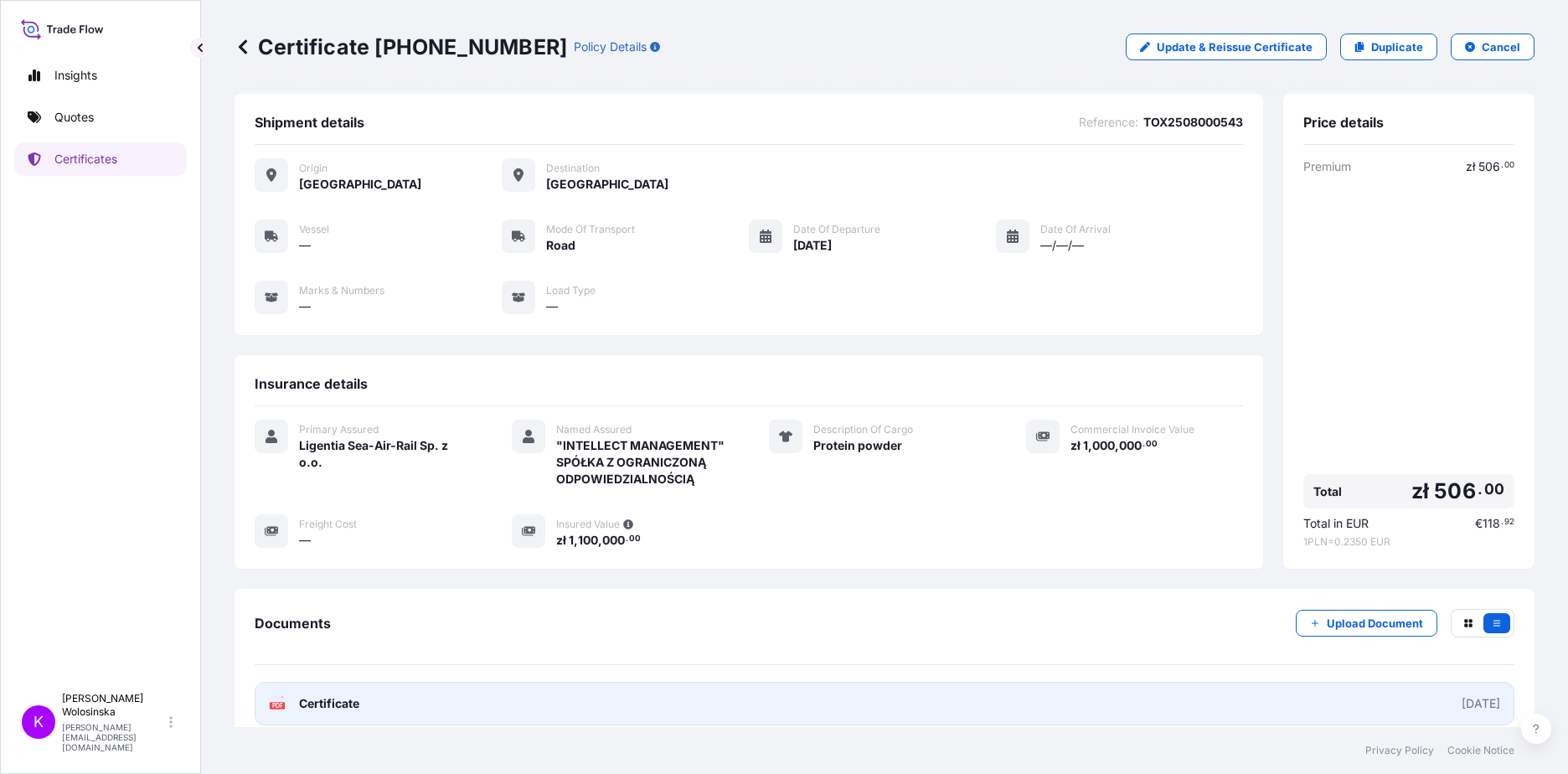
click at [394, 698] on link "PDF Certificate [DATE]" at bounding box center [884, 703] width 1259 height 44
